Goal: Information Seeking & Learning: Find specific fact

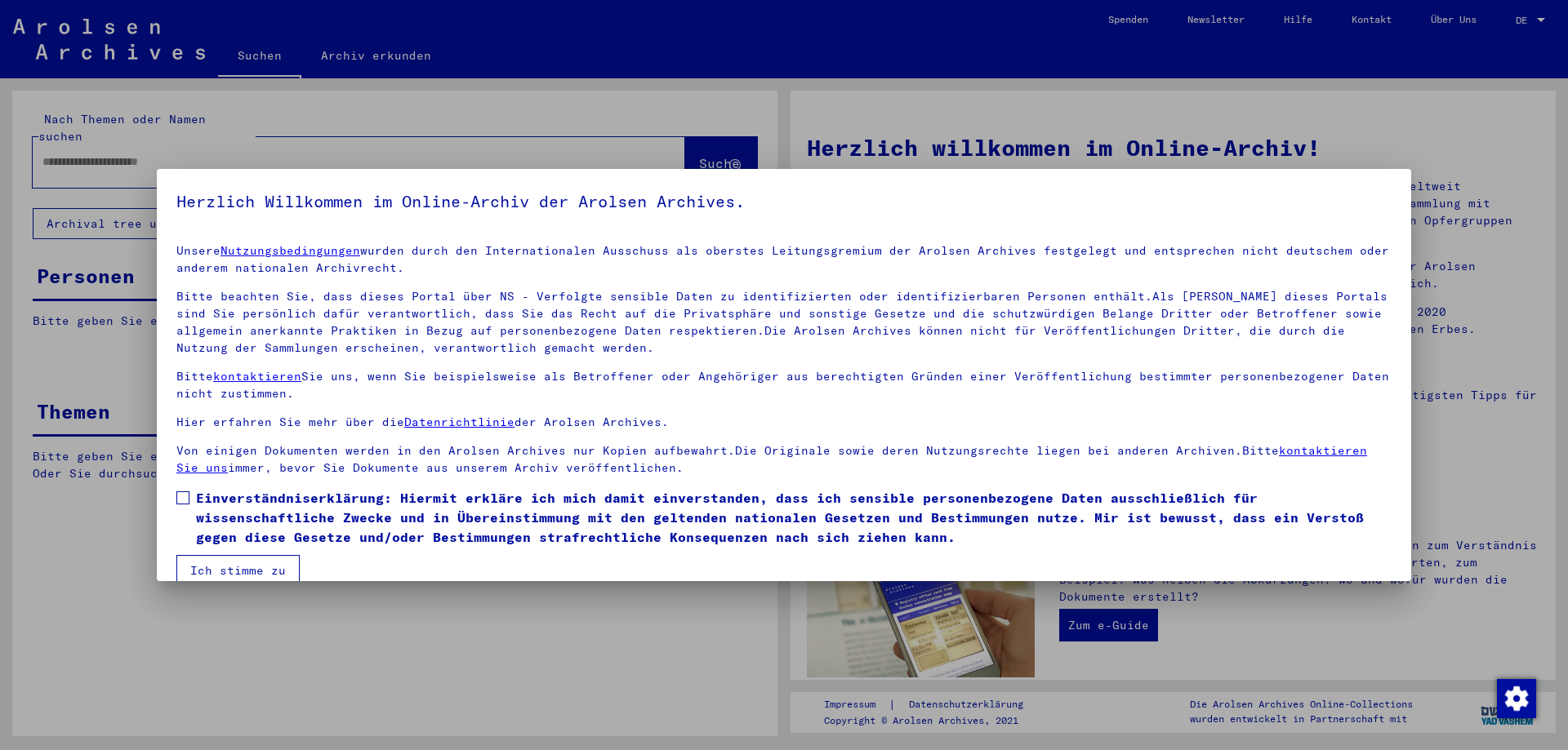
click at [241, 123] on div at bounding box center [784, 375] width 1568 height 750
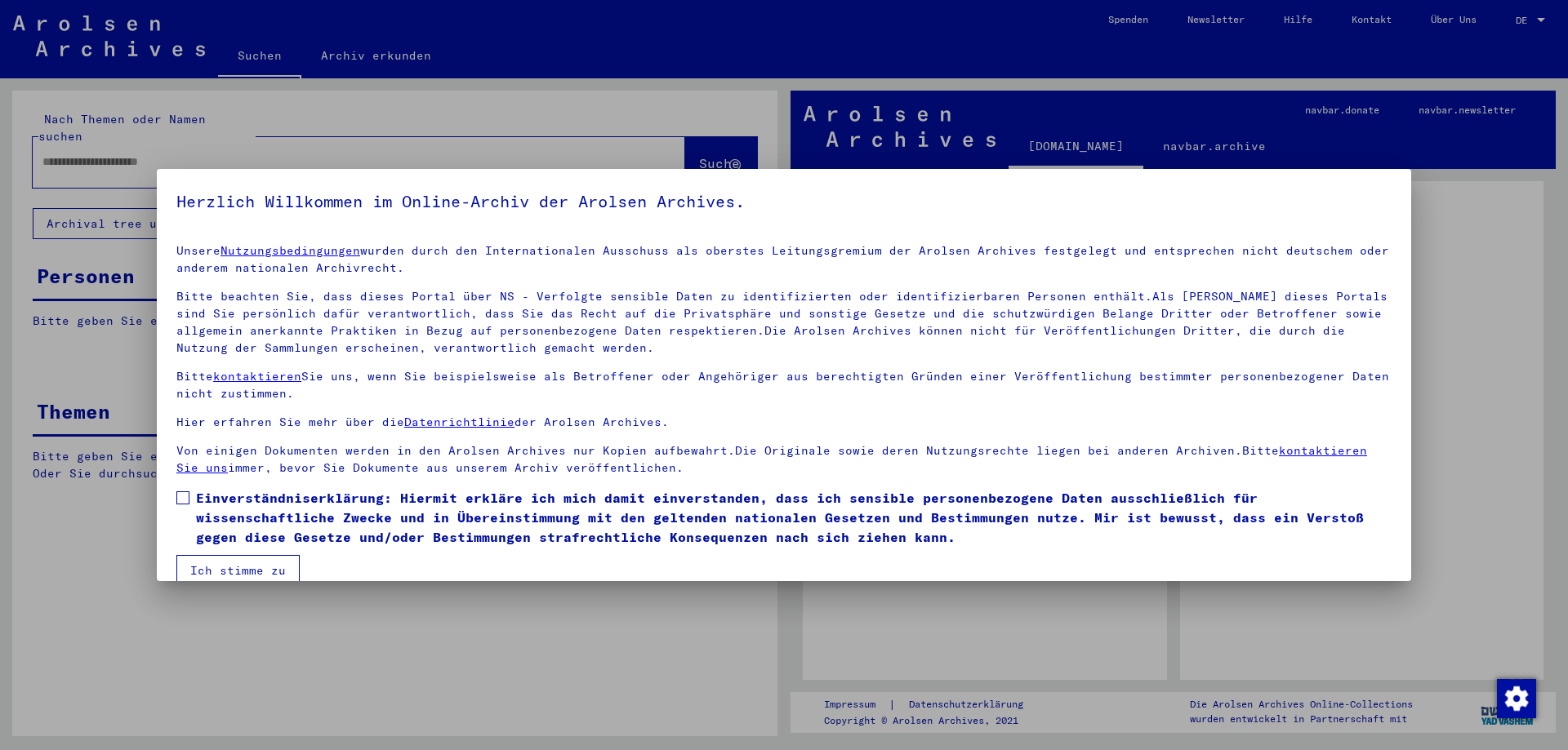
click at [229, 505] on span "Einverständniserklärung: Hiermit erkläre ich mich damit einverstanden, dass ich…" at bounding box center [793, 518] width 1195 height 59
click at [238, 566] on button "Ich stimme zu" at bounding box center [238, 570] width 124 height 31
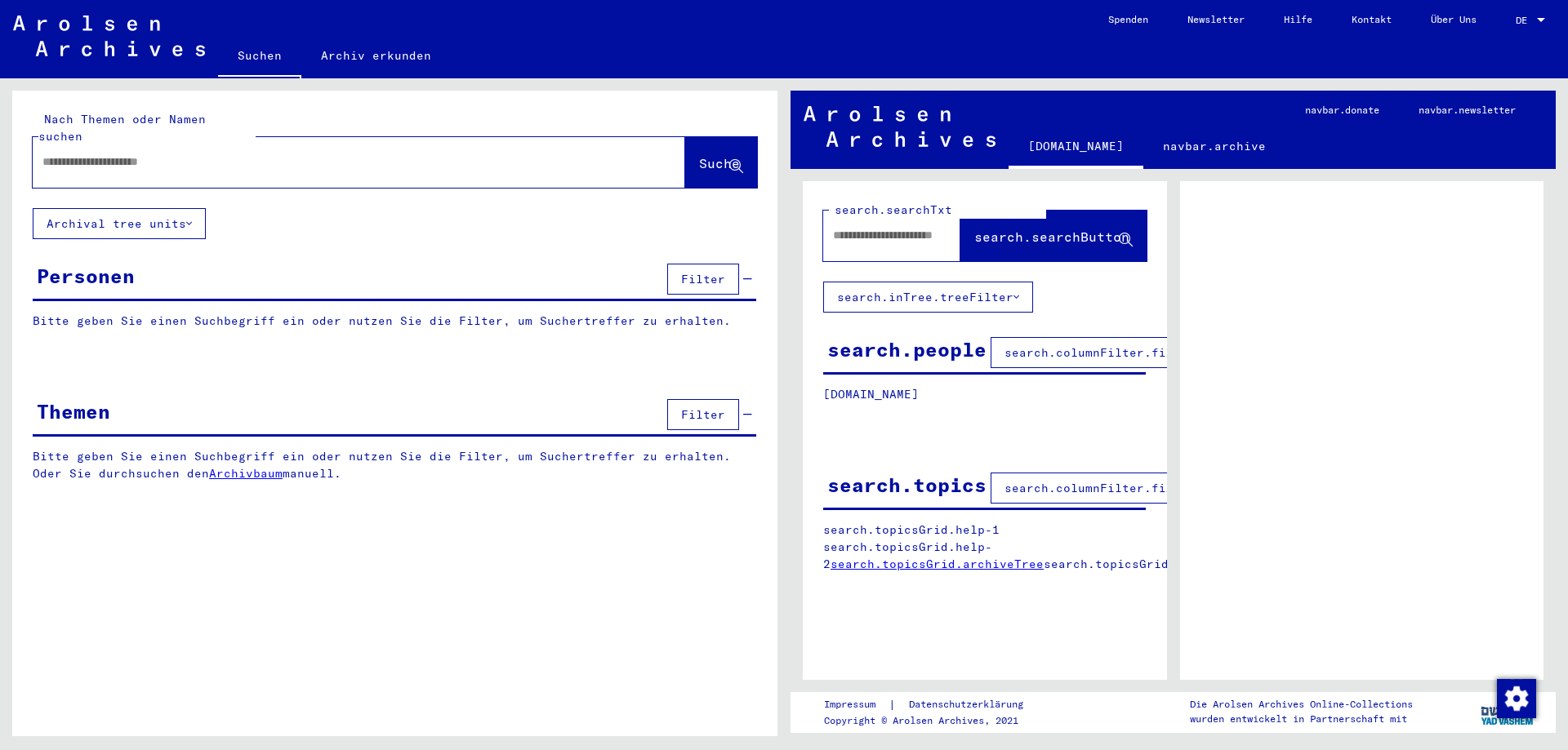
click at [157, 162] on div at bounding box center [339, 161] width 613 height 36
click at [157, 153] on input "text" at bounding box center [344, 161] width 603 height 17
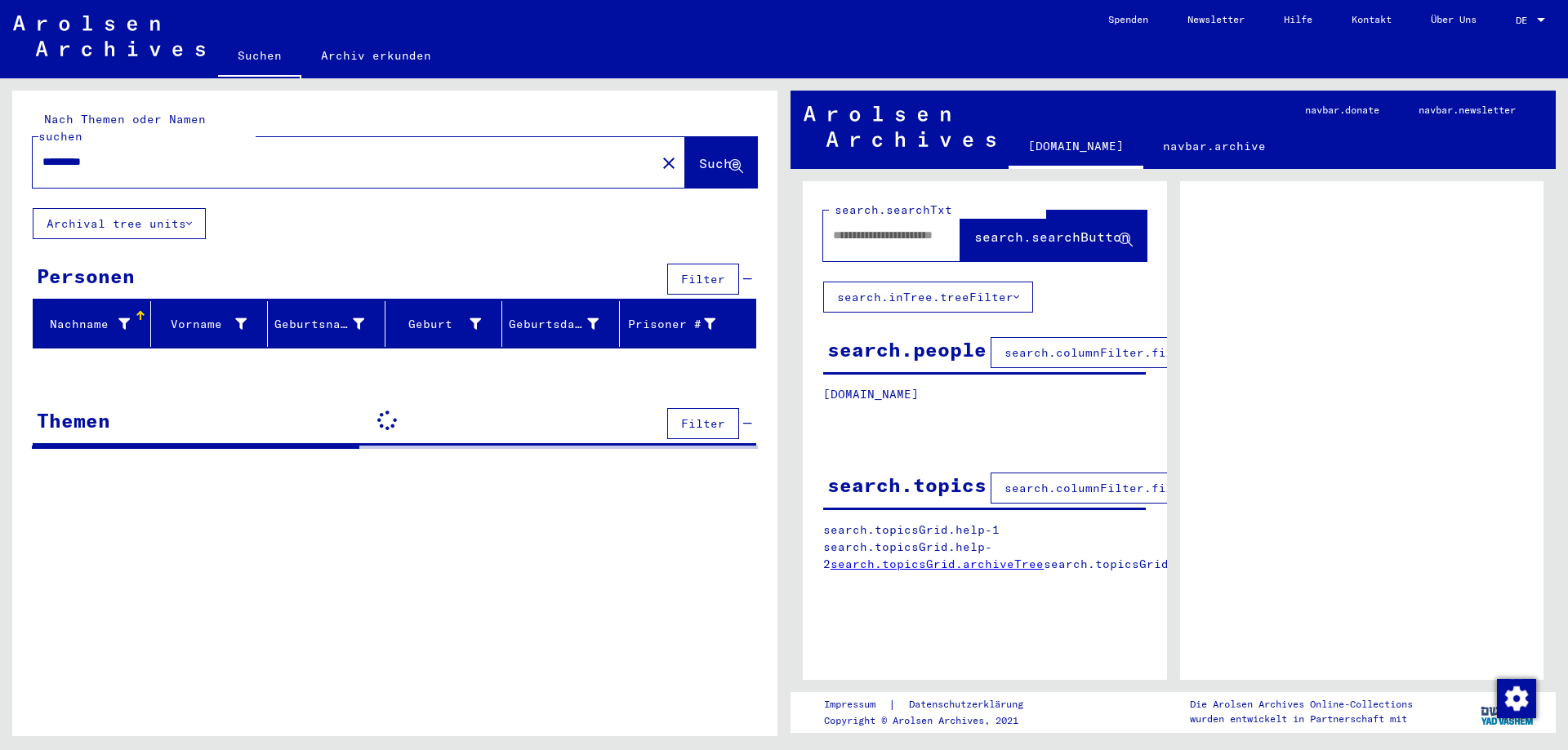
click at [1547, 20] on div at bounding box center [1540, 20] width 15 height 12
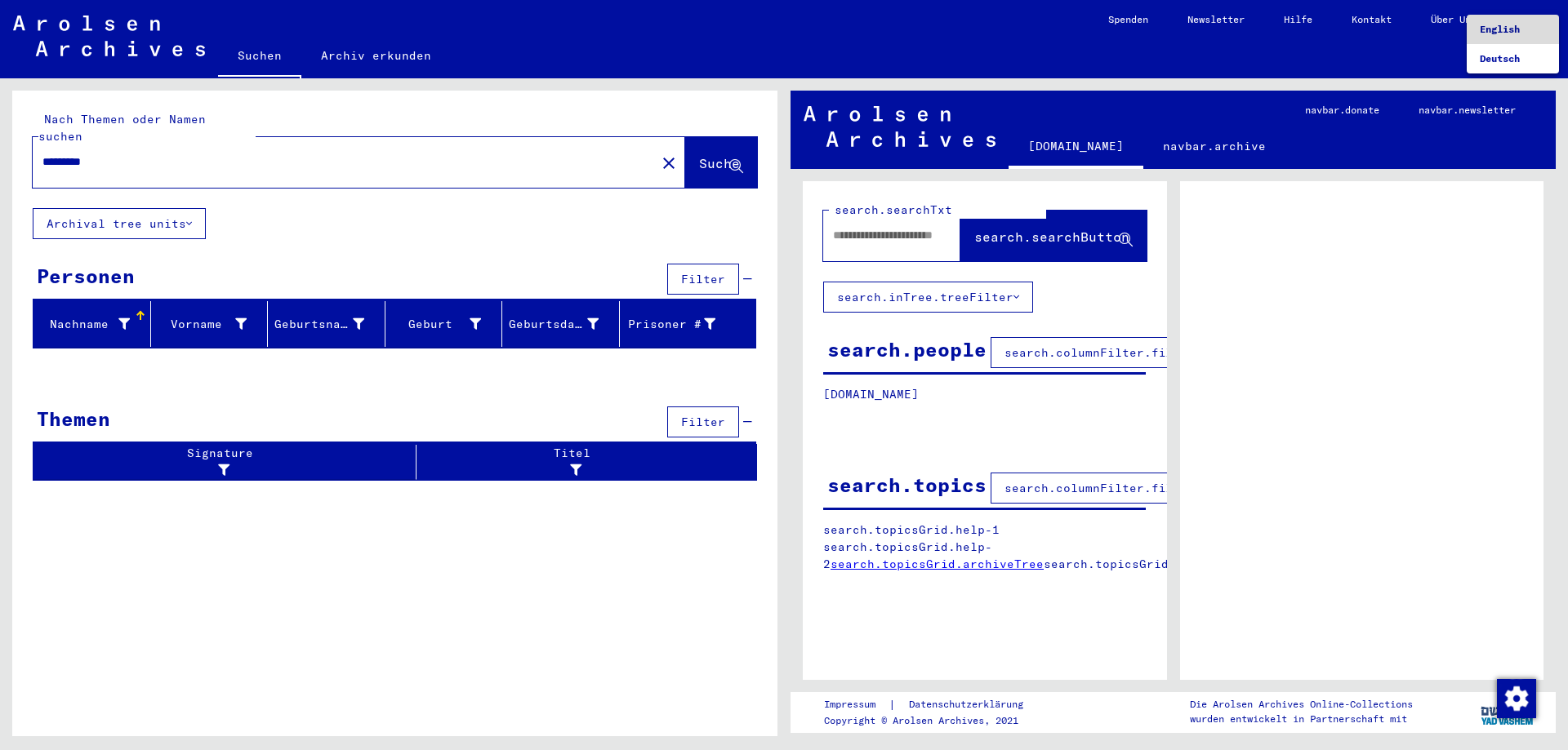
click at [1515, 33] on span "English" at bounding box center [1499, 29] width 40 height 12
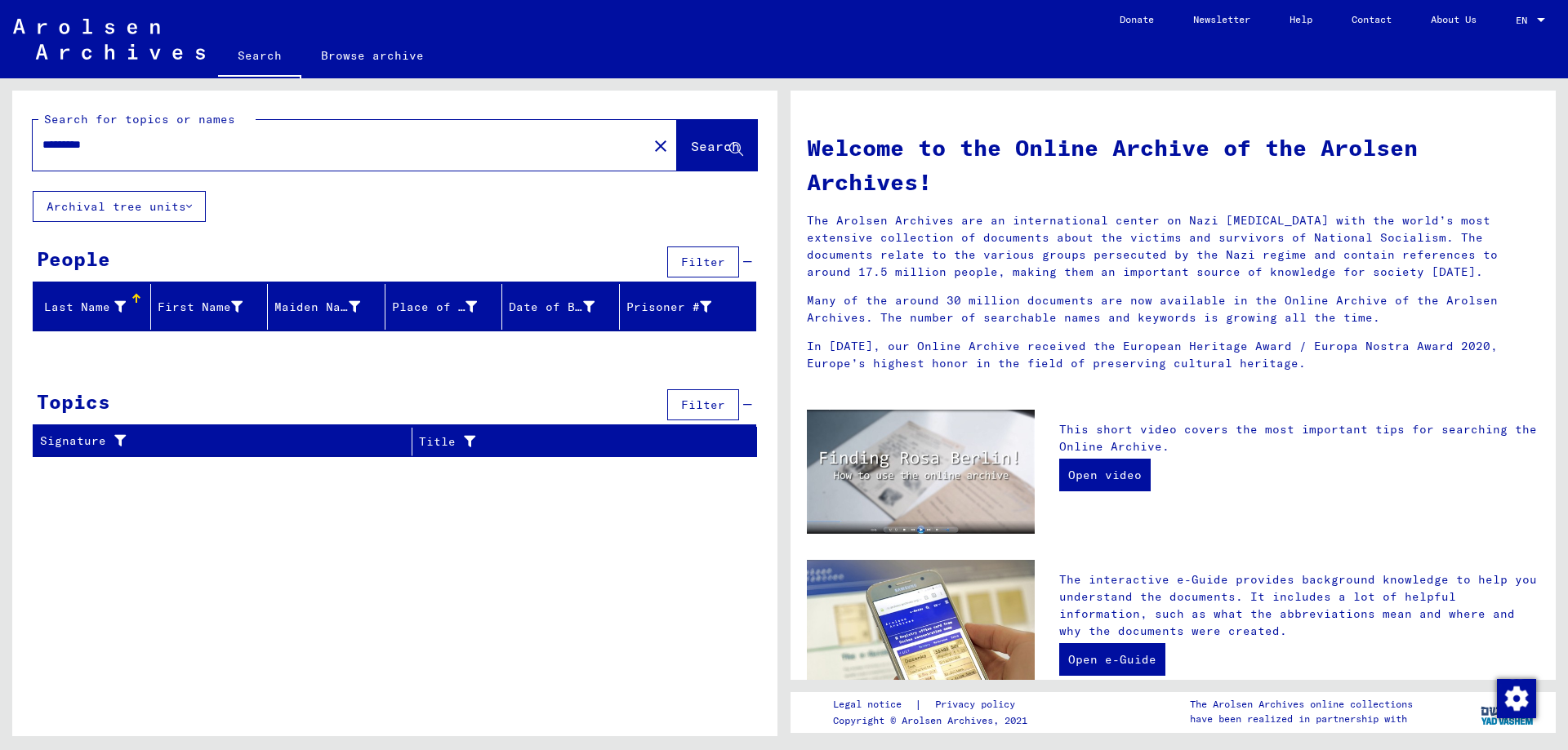
click at [101, 320] on mat-header-cell "Last Name" at bounding box center [93, 306] width 117 height 45
click at [99, 321] on mat-header-cell "Last Name" at bounding box center [93, 306] width 117 height 45
click at [545, 302] on div "Date of Birth" at bounding box center [552, 307] width 85 height 17
drag, startPoint x: 261, startPoint y: 135, endPoint x: 221, endPoint y: 141, distance: 40.4
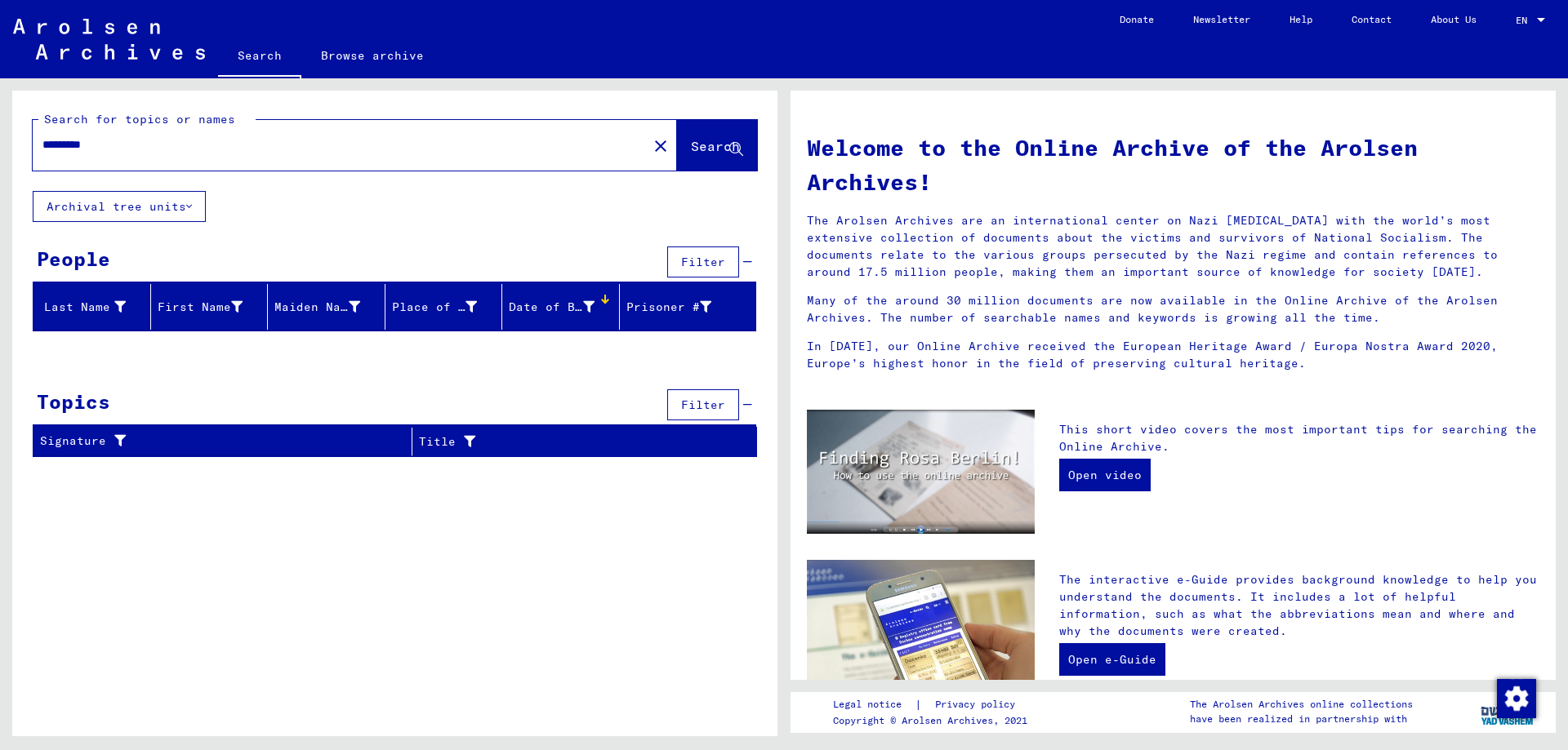
click at [221, 141] on div "*********" at bounding box center [330, 144] width 595 height 36
drag, startPoint x: 221, startPoint y: 143, endPoint x: 0, endPoint y: 4, distance: 261.1
click at [43, 136] on input "*********" at bounding box center [335, 144] width 586 height 17
type input "********"
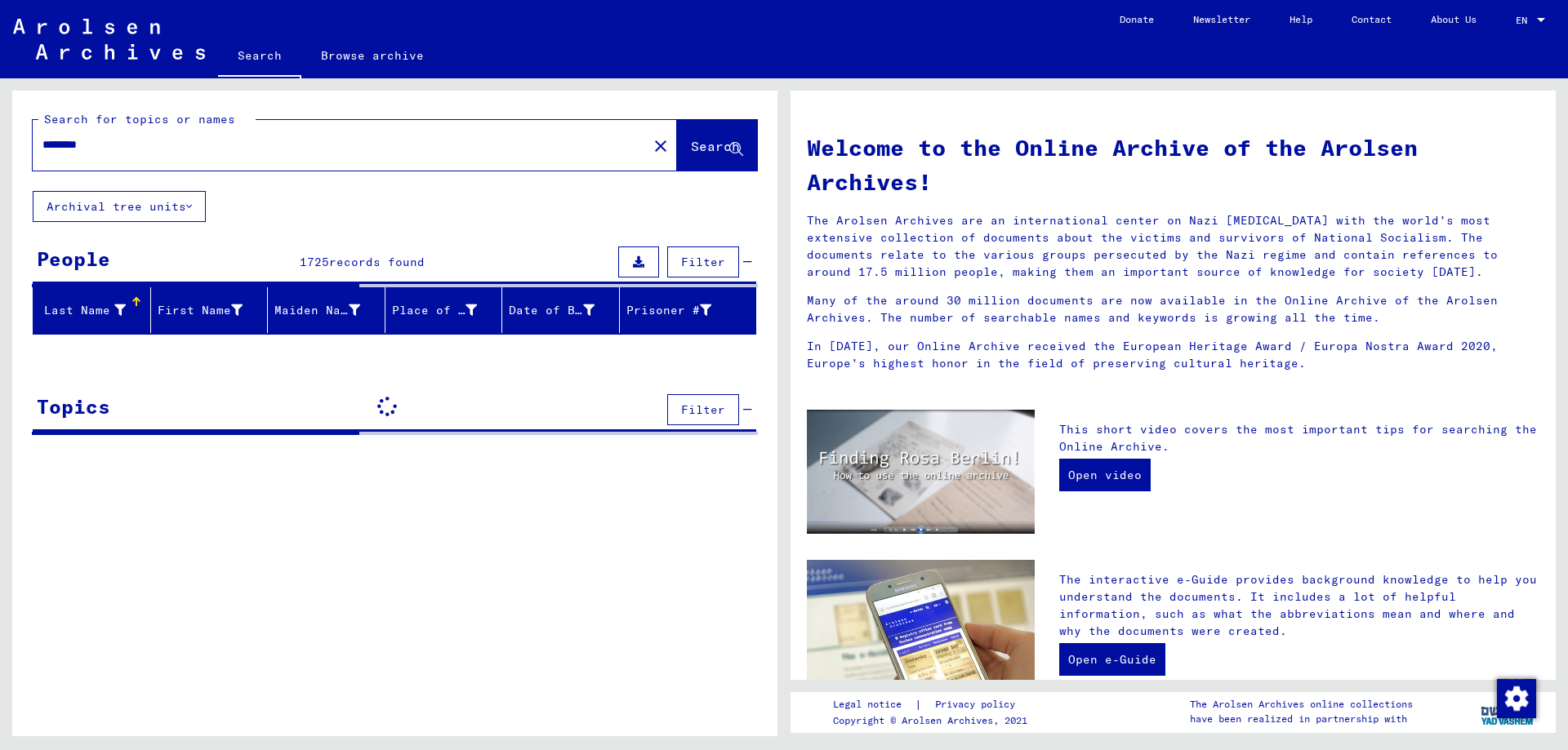
click at [97, 221] on button "Archival tree units" at bounding box center [119, 206] width 174 height 31
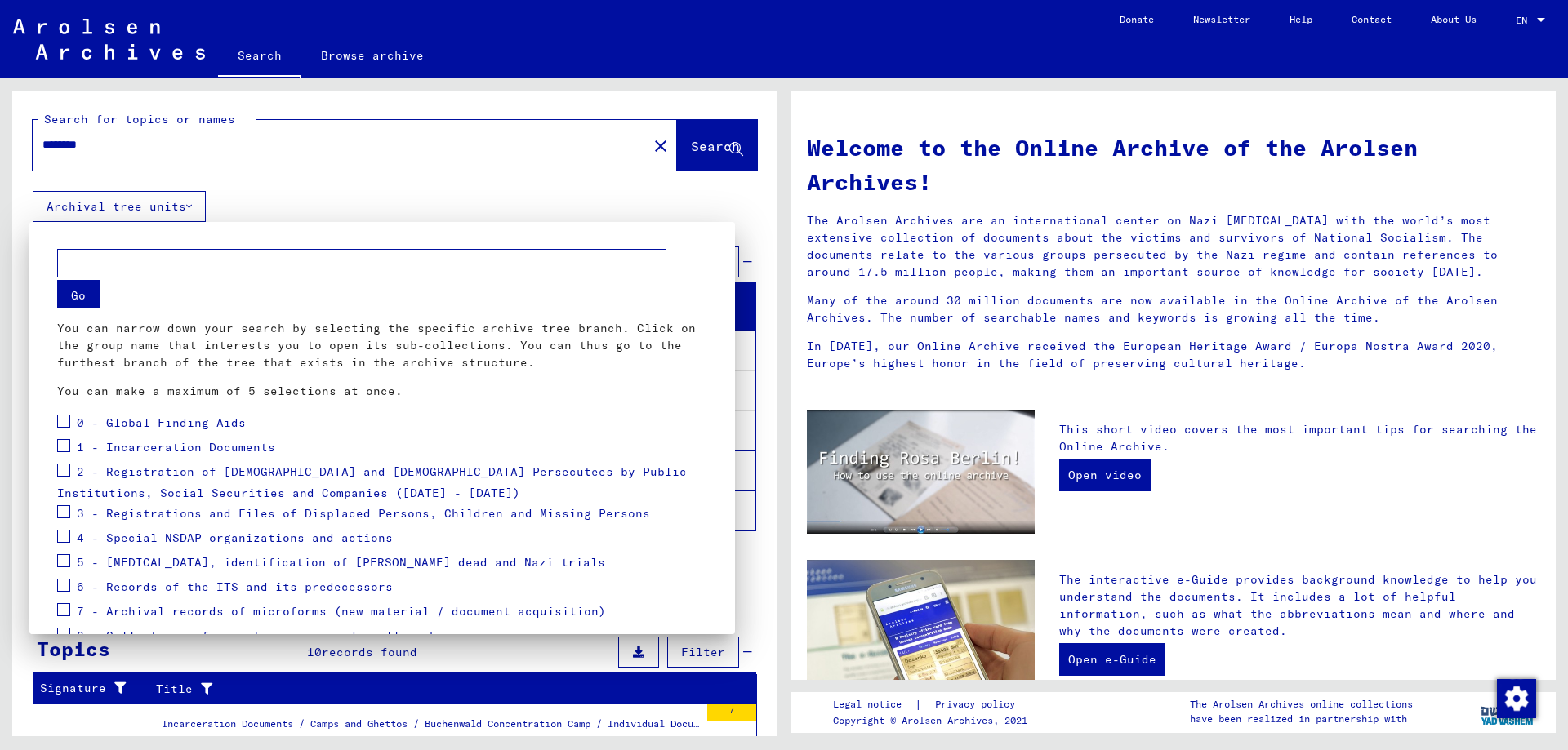
click at [72, 289] on button "Go" at bounding box center [78, 294] width 43 height 28
click at [393, 232] on mat-dialog-container "Go You can narrow down your search by selecting the specific archive tree branc…" at bounding box center [382, 428] width 706 height 412
click at [400, 199] on div at bounding box center [784, 375] width 1568 height 750
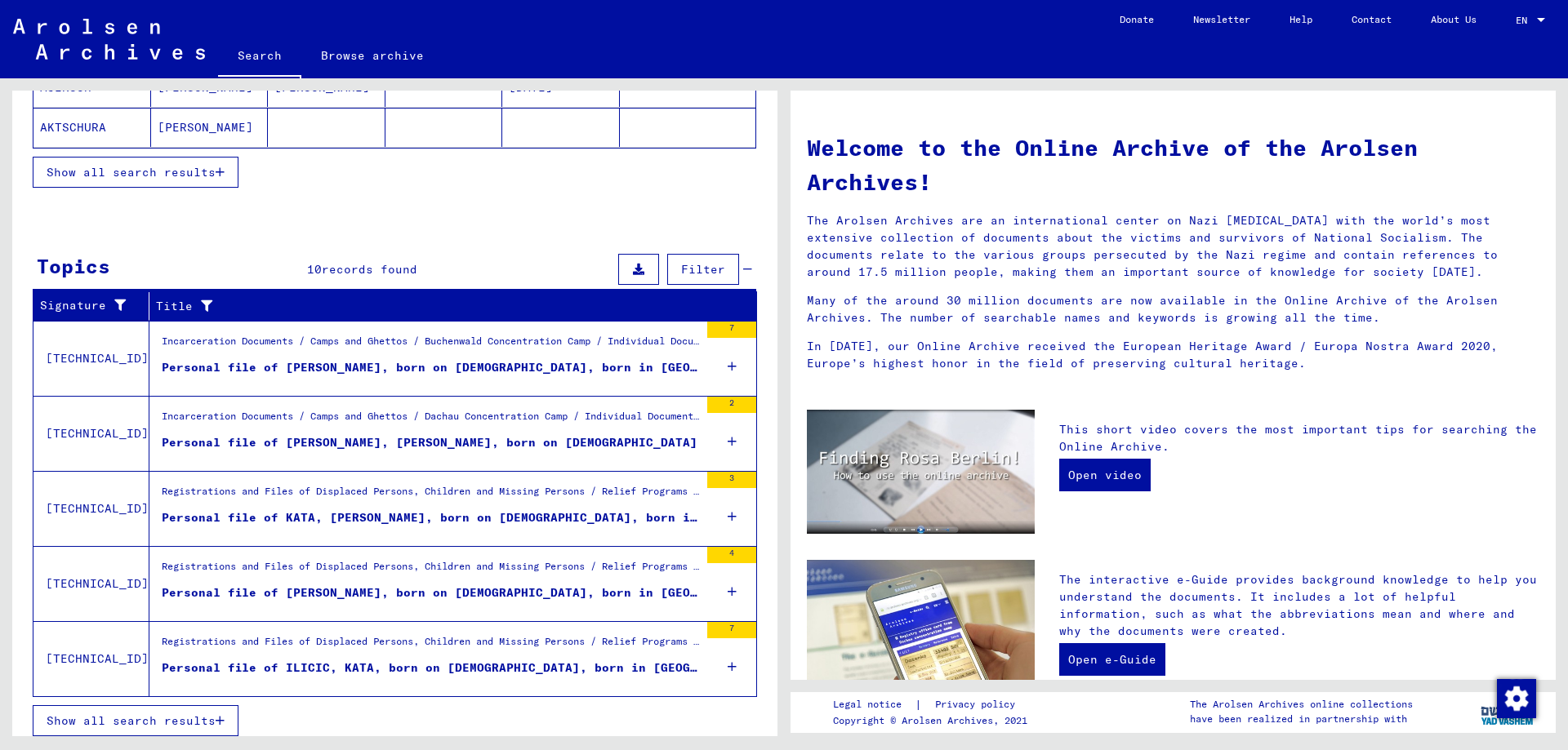
scroll to position [391, 0]
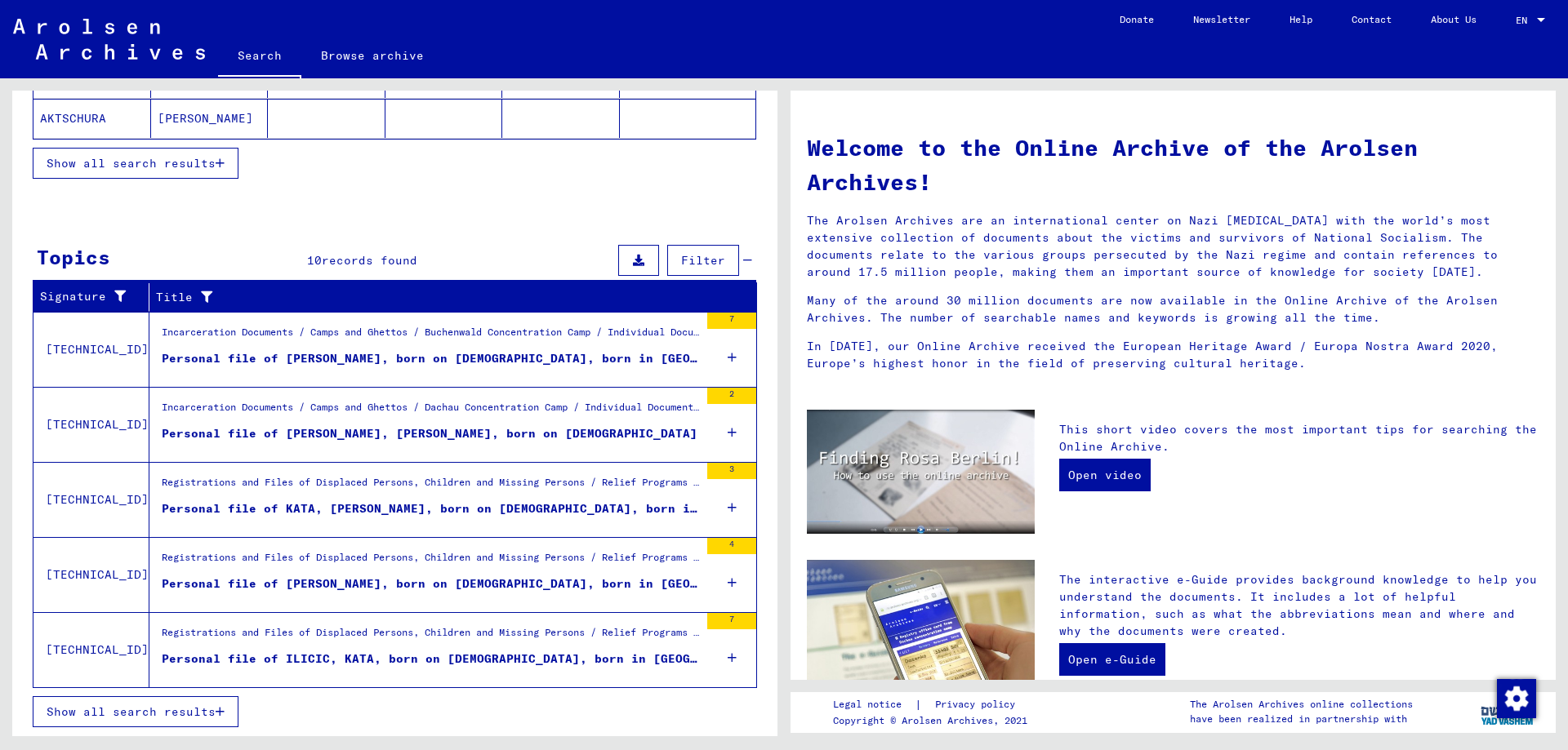
drag, startPoint x: 408, startPoint y: 483, endPoint x: 416, endPoint y: 749, distance: 266.1
click at [243, 715] on div "Show all search results" at bounding box center [395, 711] width 724 height 47
click at [177, 696] on div "Show all search results" at bounding box center [395, 711] width 724 height 47
click at [183, 703] on button "Show all search results" at bounding box center [135, 712] width 206 height 31
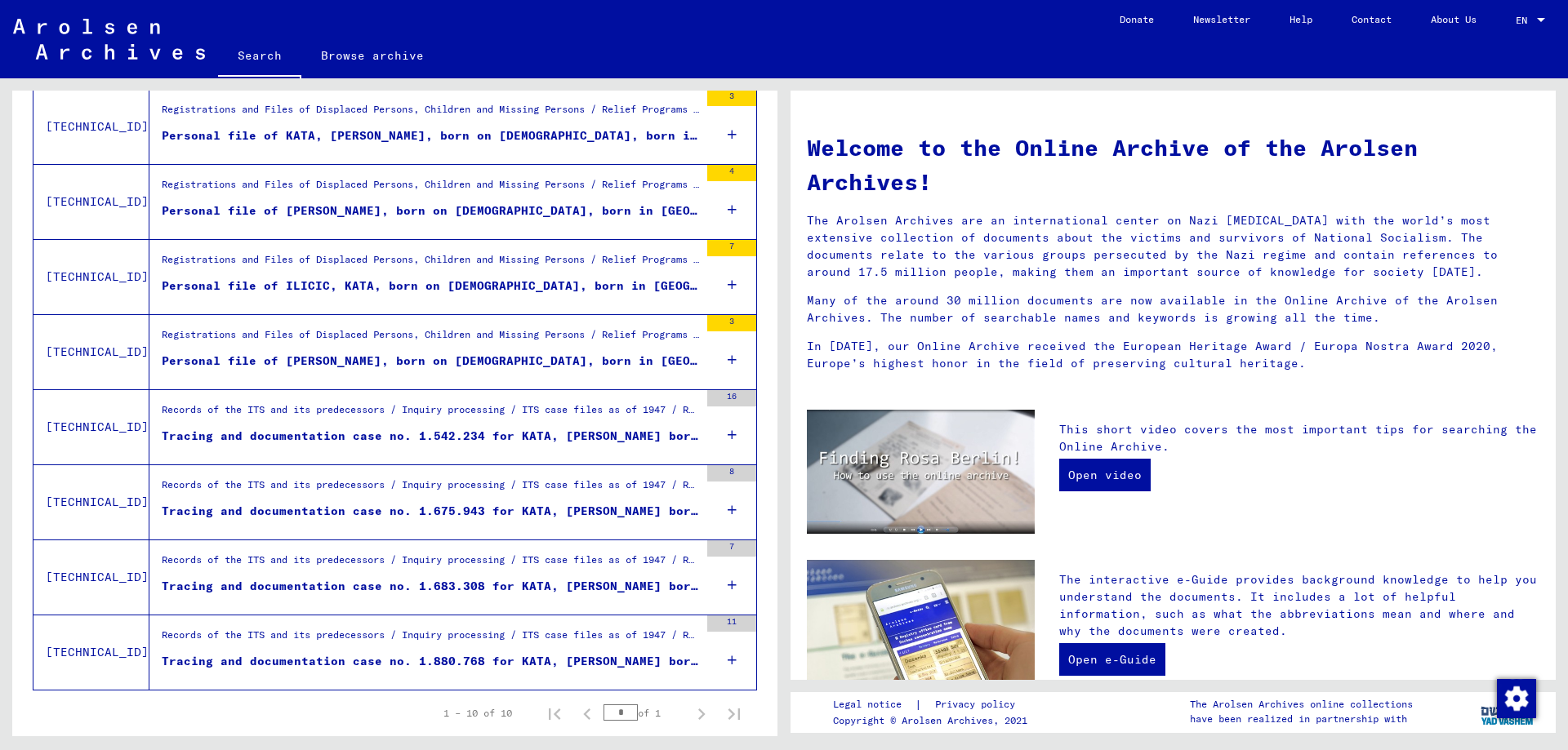
scroll to position [519, 0]
drag, startPoint x: 384, startPoint y: 678, endPoint x: 362, endPoint y: 662, distance: 27.2
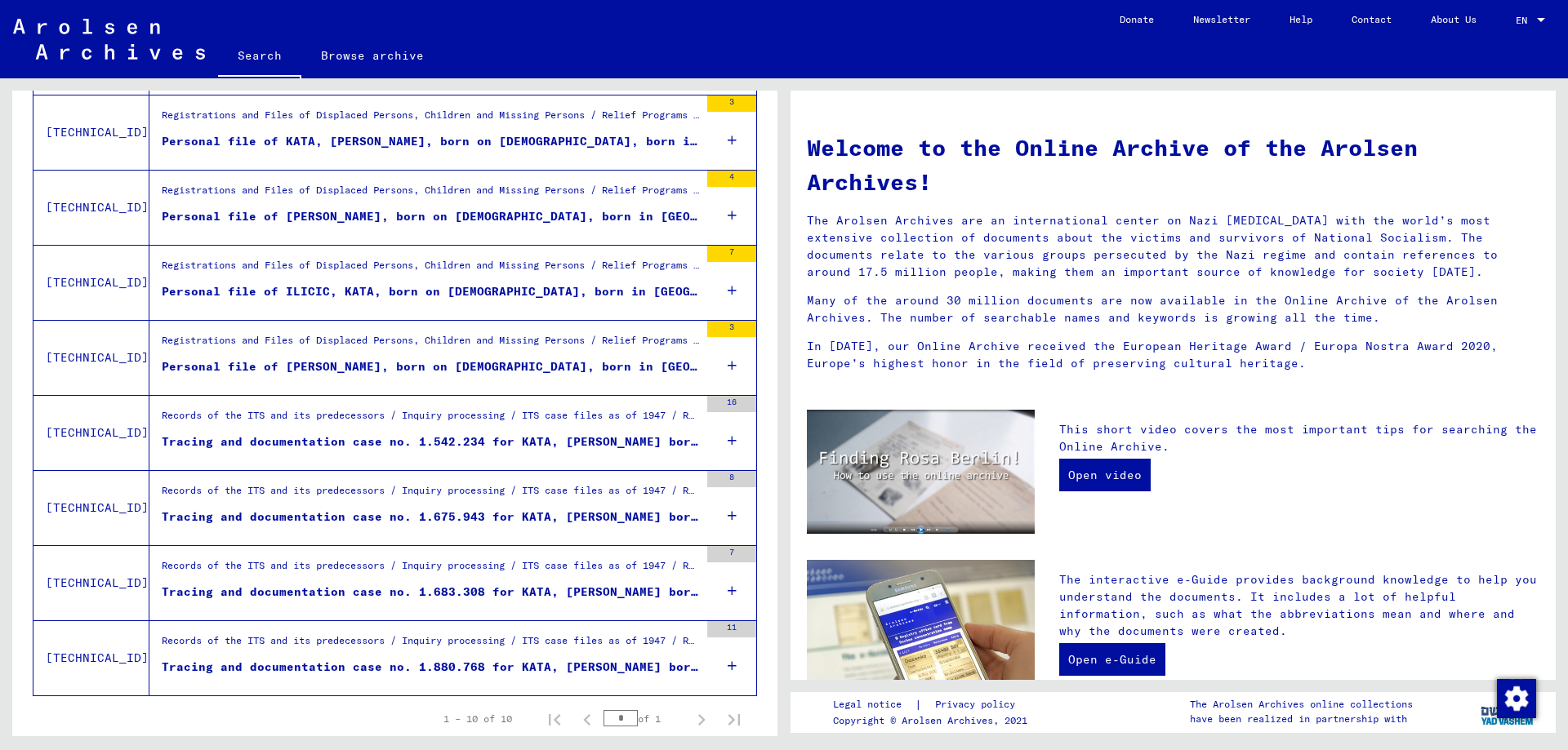
click at [362, 662] on div "Tracing and documentation case no. 1.880.768 for KATA, [PERSON_NAME] born [DEMO…" at bounding box center [431, 666] width 537 height 17
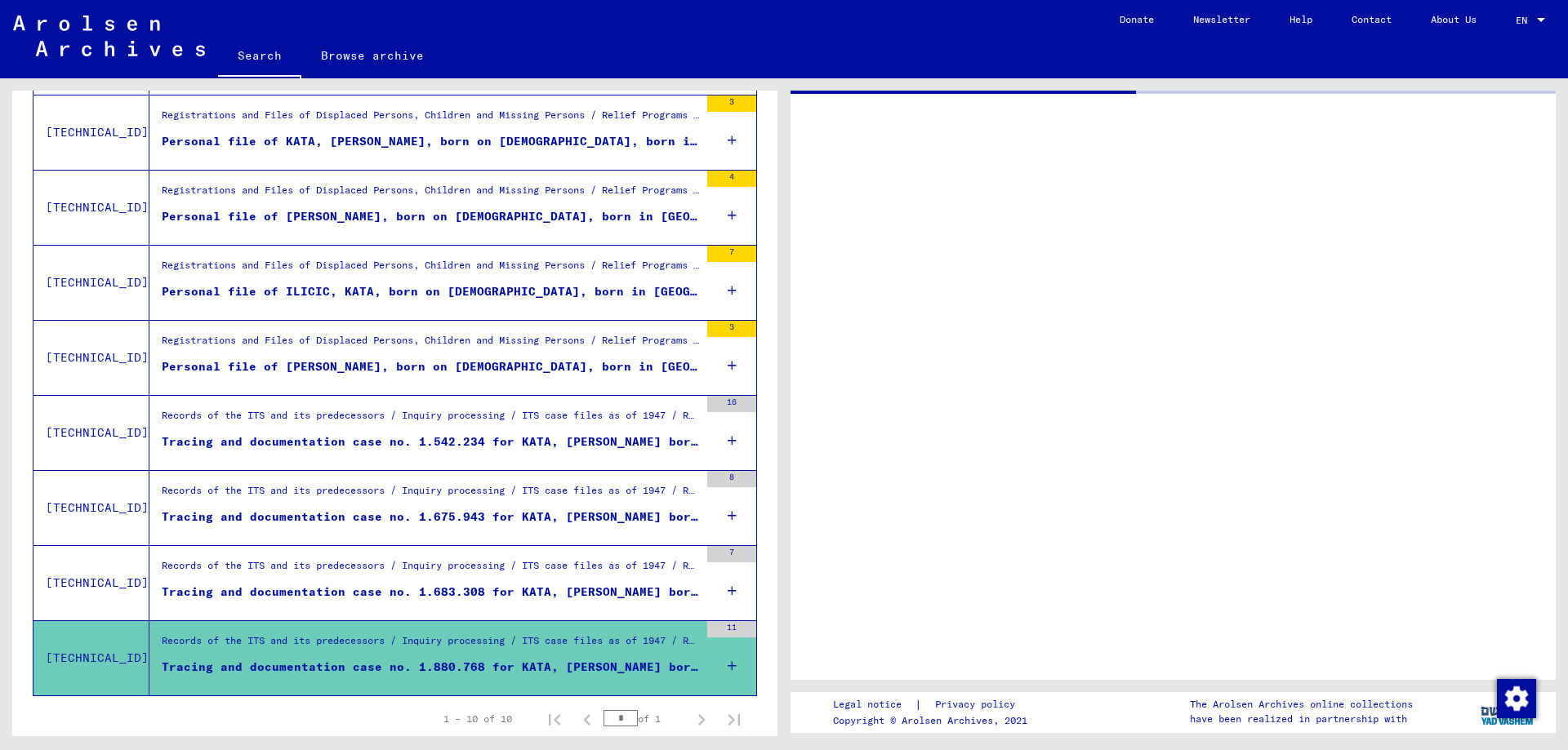
scroll to position [469, 0]
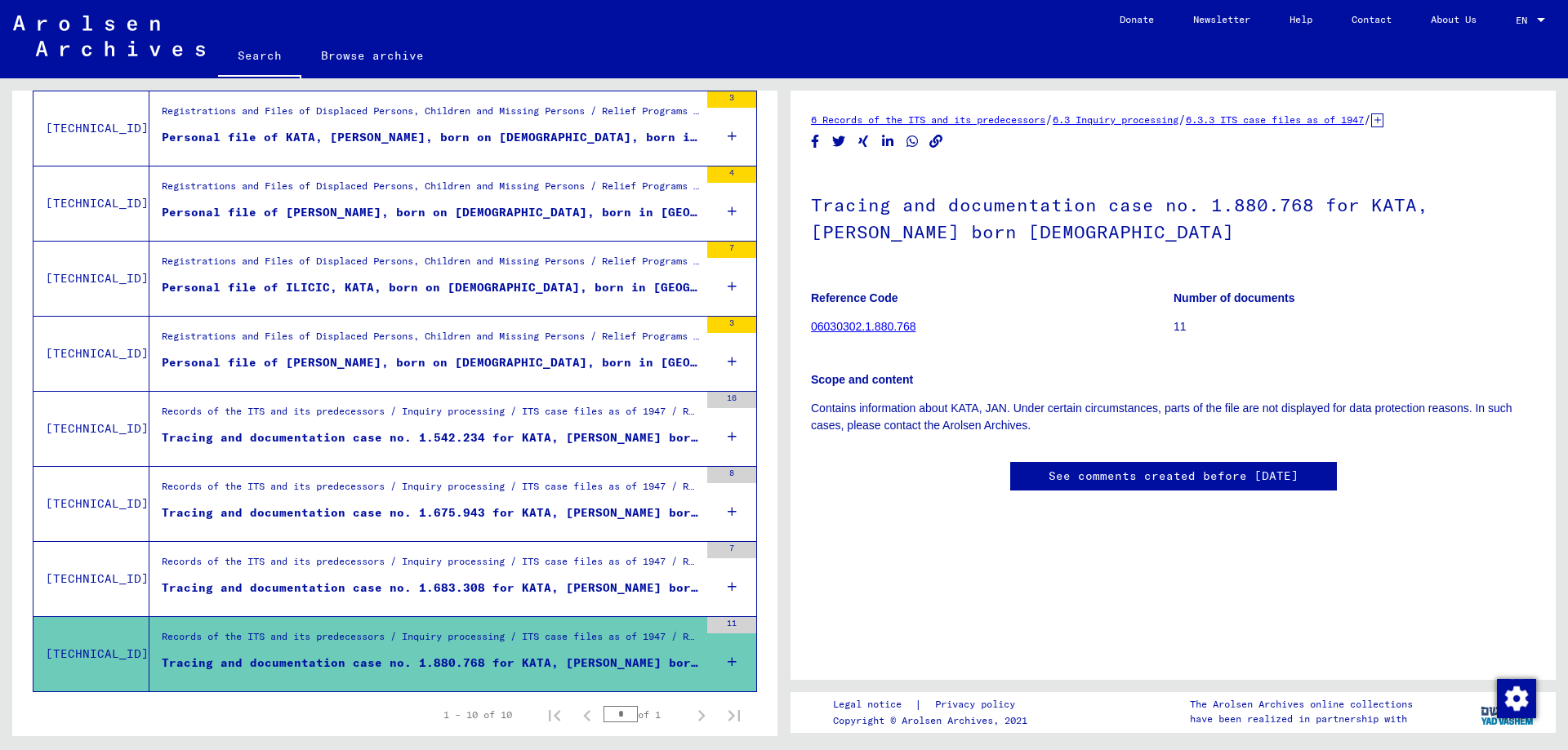
click at [929, 193] on h1 "Tracing and documentation case no. 1.880.768 for KATA, [PERSON_NAME] born [DEMO…" at bounding box center [1173, 216] width 724 height 99
click at [1061, 232] on h1 "Tracing and documentation case no. 1.880.768 for KATA, [PERSON_NAME] born [DEMO…" at bounding box center [1173, 216] width 724 height 99
click at [1184, 317] on figure "Number of documents 11" at bounding box center [1354, 315] width 361 height 74
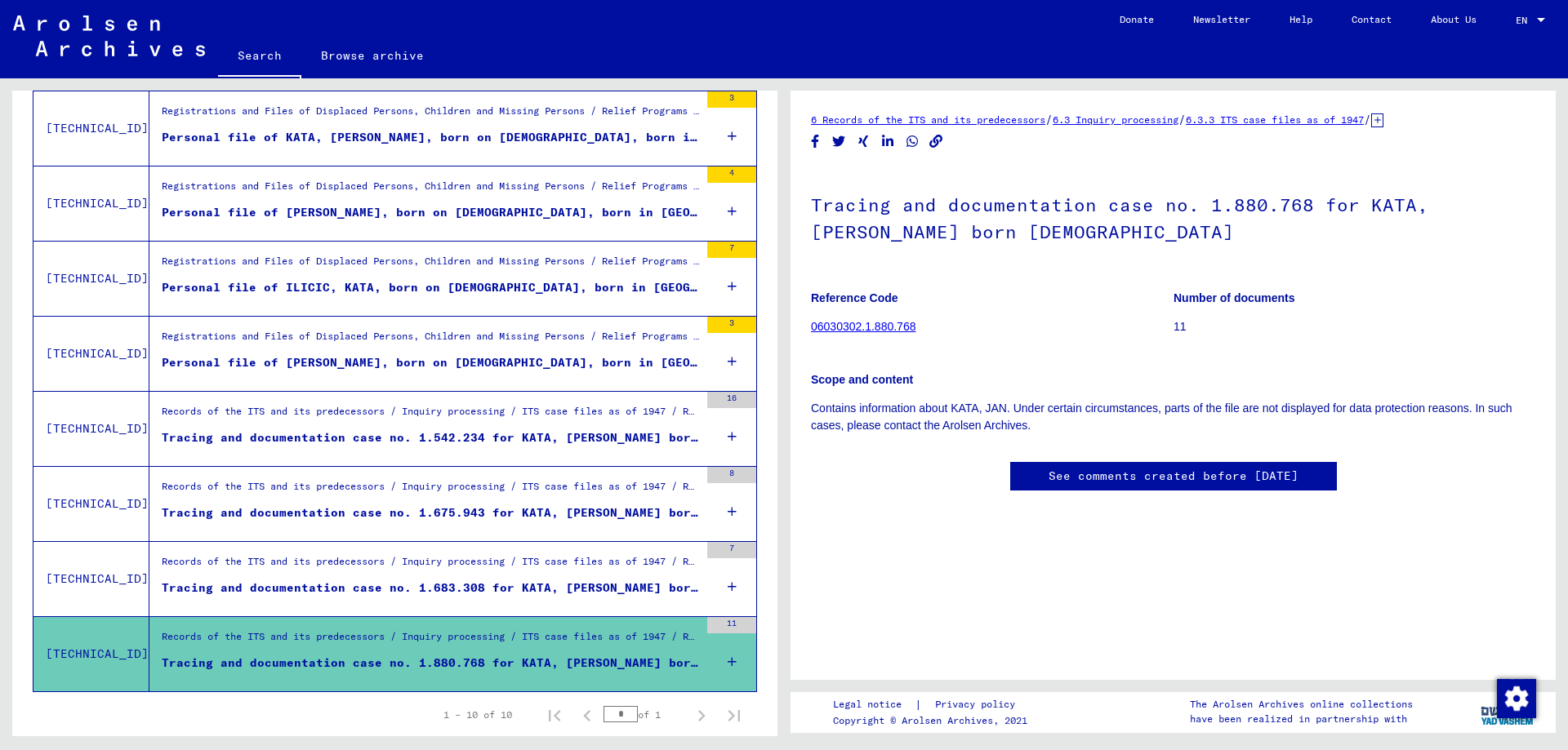
click at [1184, 319] on figure "Number of documents 11" at bounding box center [1354, 315] width 361 height 74
click at [1183, 326] on p "11" at bounding box center [1354, 327] width 361 height 17
click at [1281, 124] on link "6.3.3 ITS case files as of 1947" at bounding box center [1274, 120] width 178 height 12
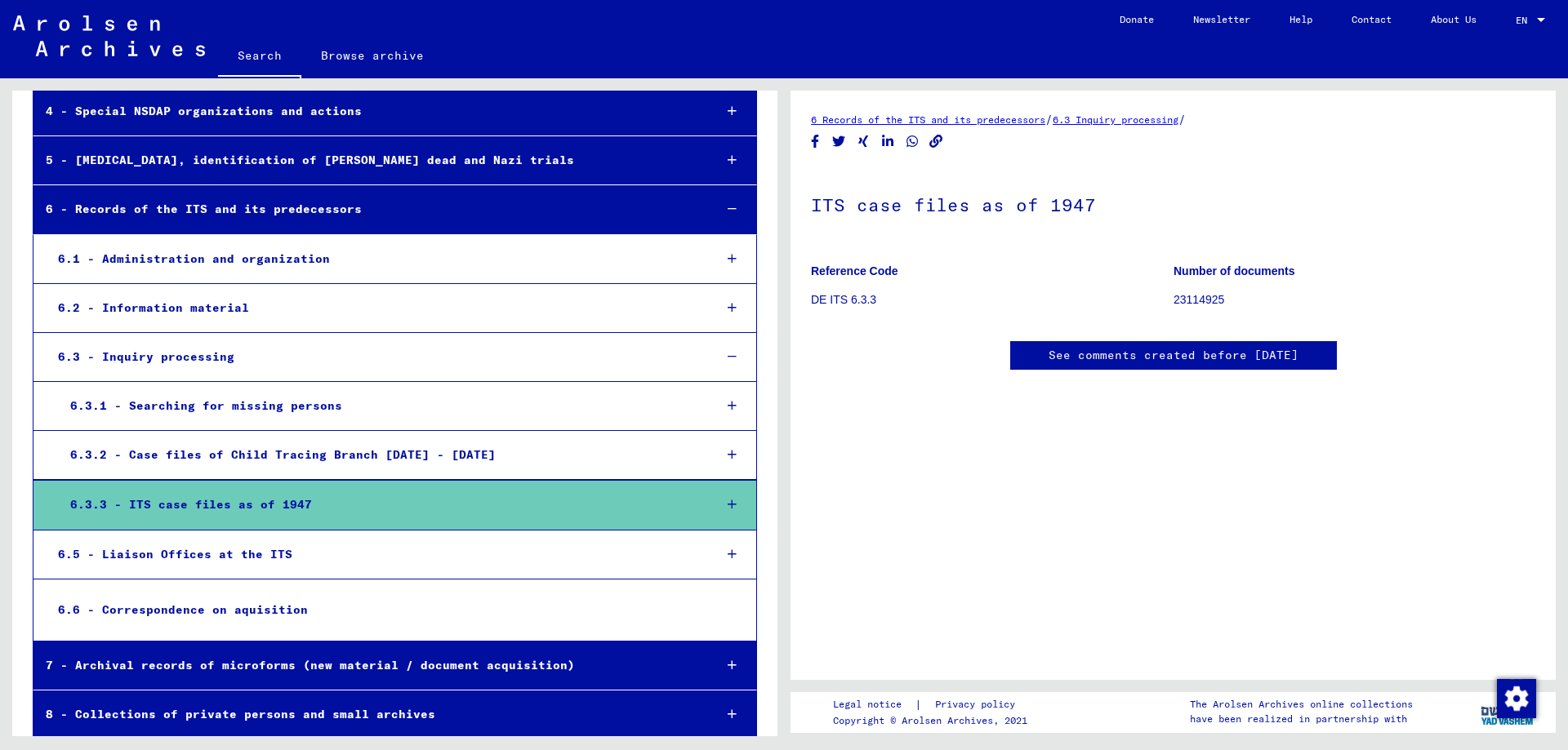
scroll to position [312, 0]
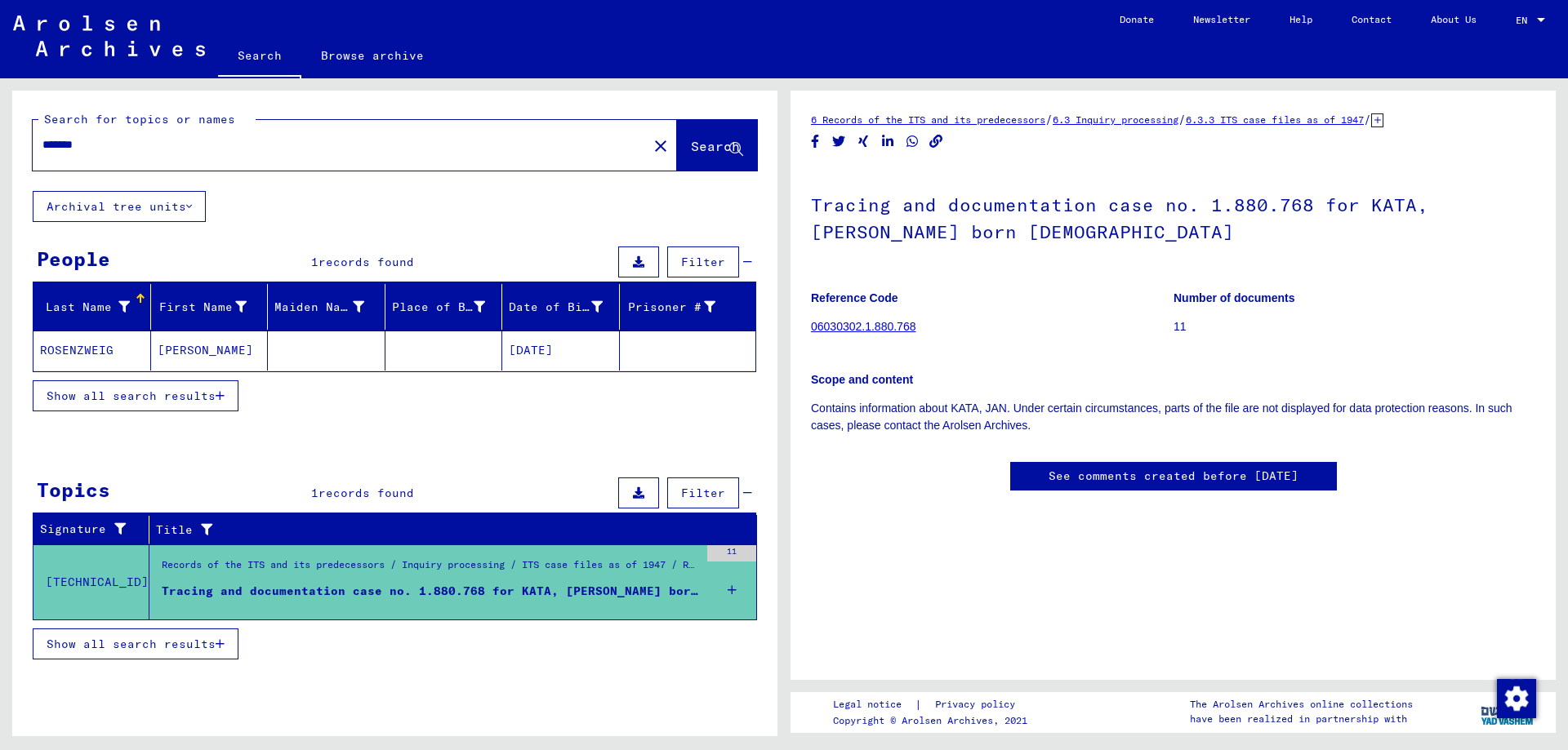
drag, startPoint x: 1079, startPoint y: 219, endPoint x: 1089, endPoint y: 159, distance: 60.8
click at [1383, 117] on icon at bounding box center [1377, 121] width 12 height 14
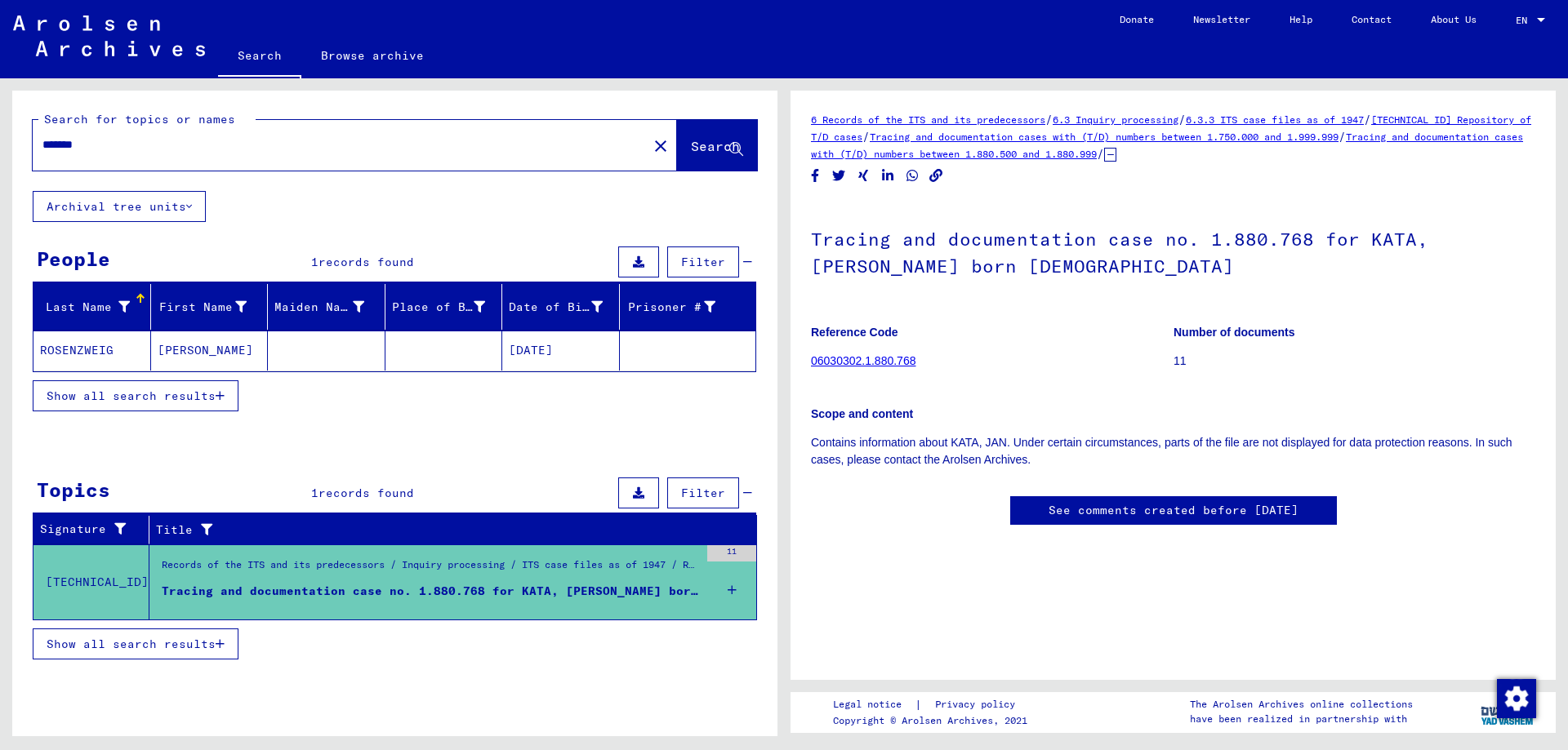
click at [734, 587] on icon at bounding box center [731, 590] width 9 height 57
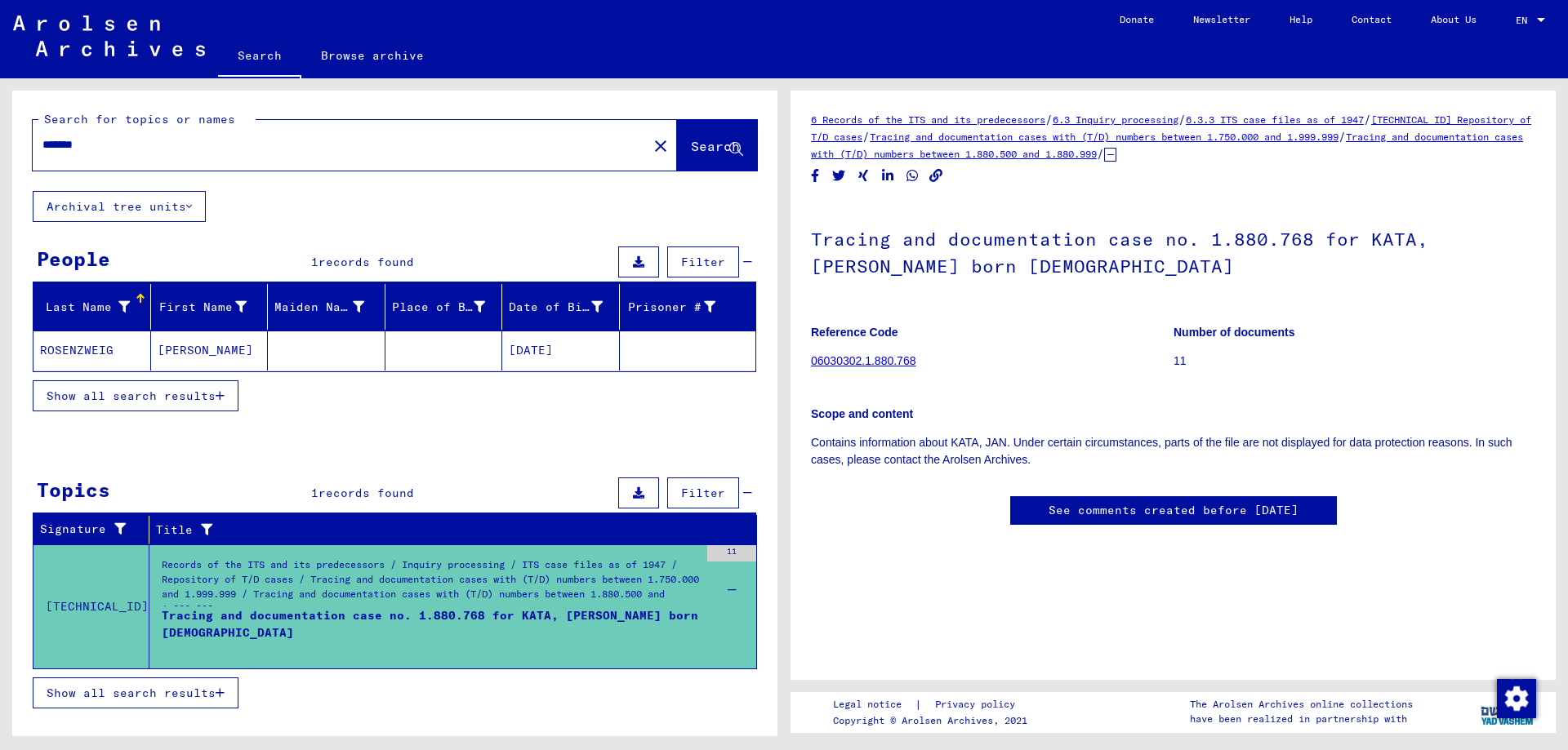
click at [734, 587] on icon at bounding box center [731, 590] width 9 height 57
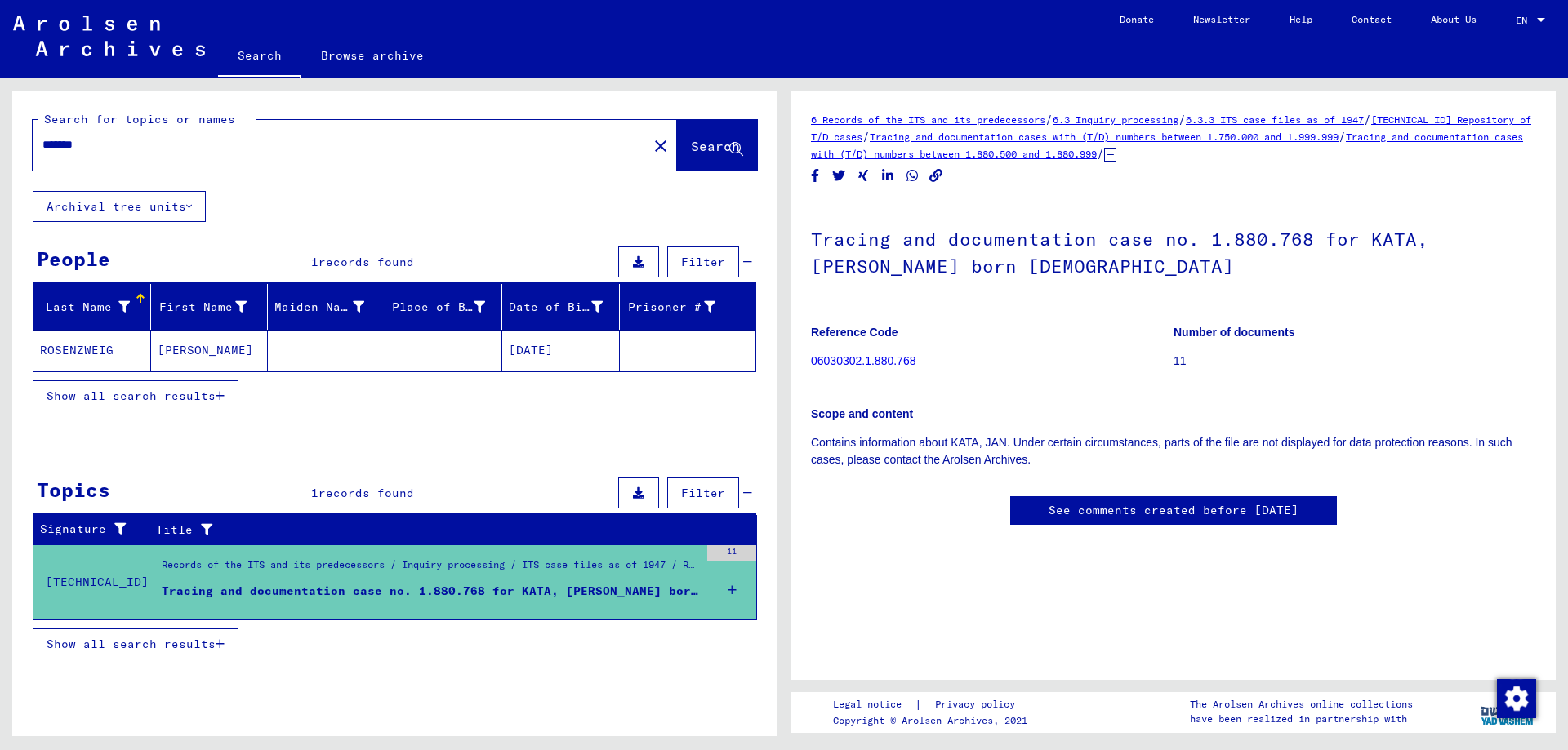
scroll to position [418, 0]
click at [802, 316] on yv-its-full-details "6 Records of the ITS and its predecessors / 6.3 Inquiry processing / 6.3.3 ITS …" at bounding box center [1173, 335] width 765 height 448
drag, startPoint x: 976, startPoint y: 302, endPoint x: 1198, endPoint y: 5, distance: 370.8
click at [57, 41] on img at bounding box center [109, 36] width 192 height 41
